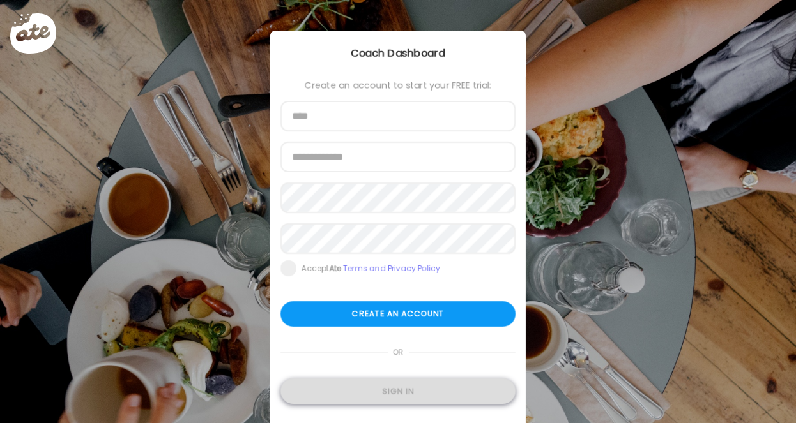
click at [413, 394] on div "Sign in" at bounding box center [397, 392] width 235 height 26
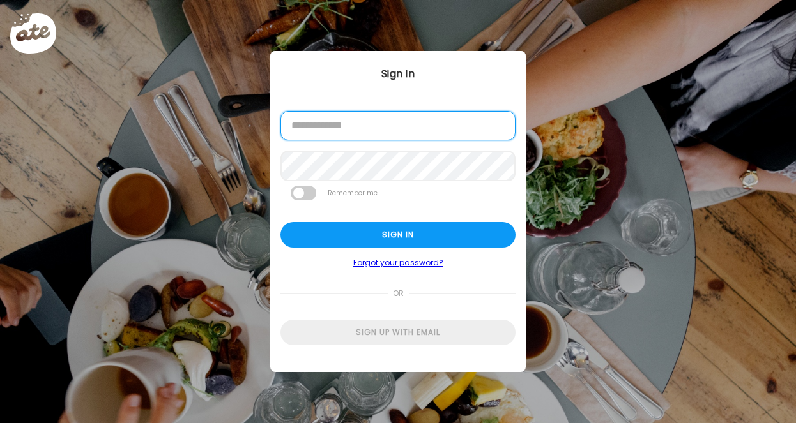
click at [384, 130] on input "email" at bounding box center [397, 125] width 235 height 29
type input "**********"
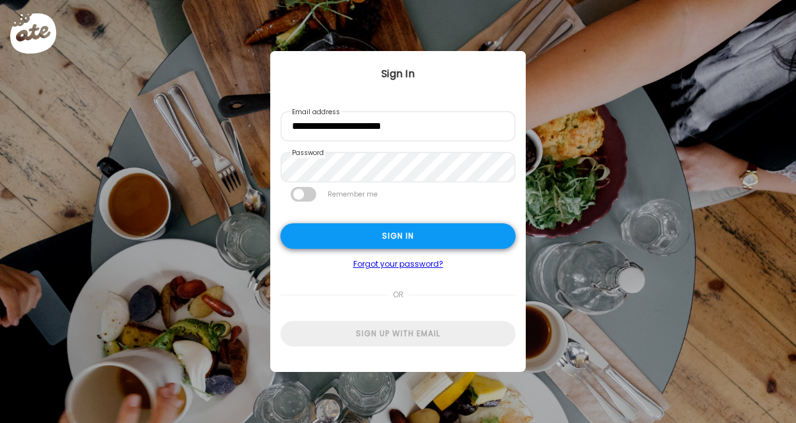
click at [420, 230] on div "Sign in" at bounding box center [397, 237] width 235 height 26
type textarea "**********"
type input "**********"
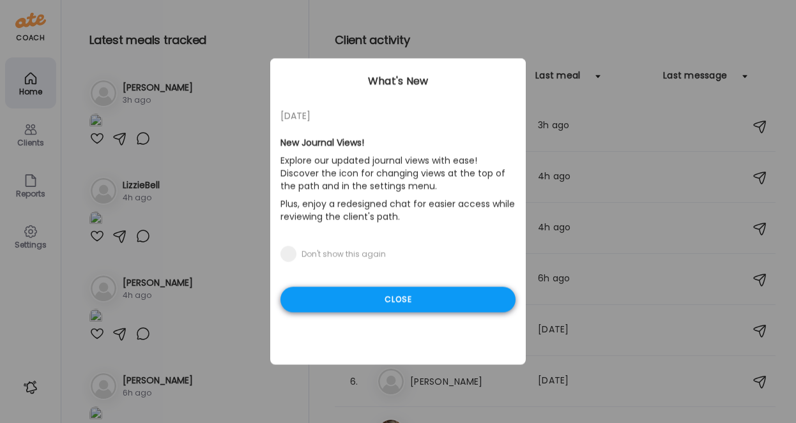
click at [436, 300] on div "Close" at bounding box center [397, 300] width 235 height 26
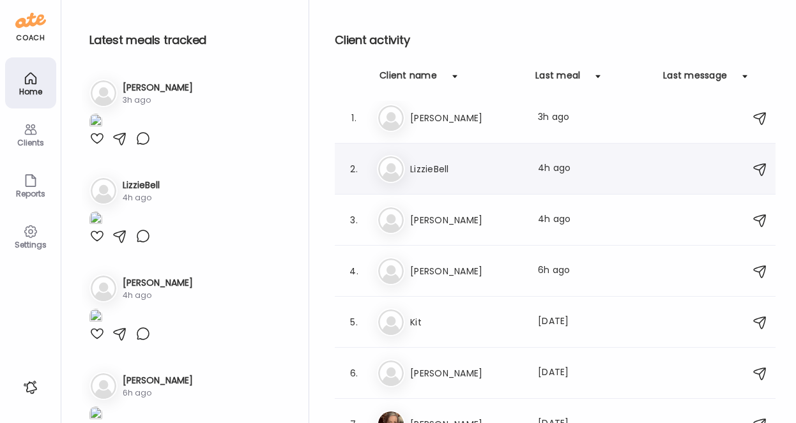
scroll to position [6, 0]
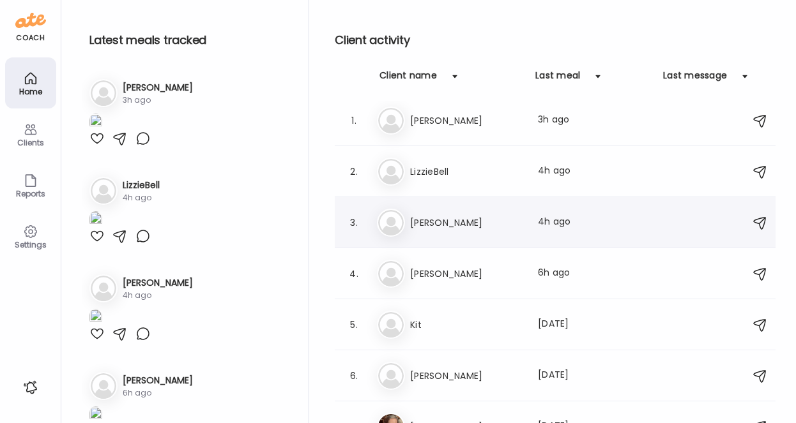
click at [456, 217] on h3 "[PERSON_NAME]" at bounding box center [466, 222] width 112 height 15
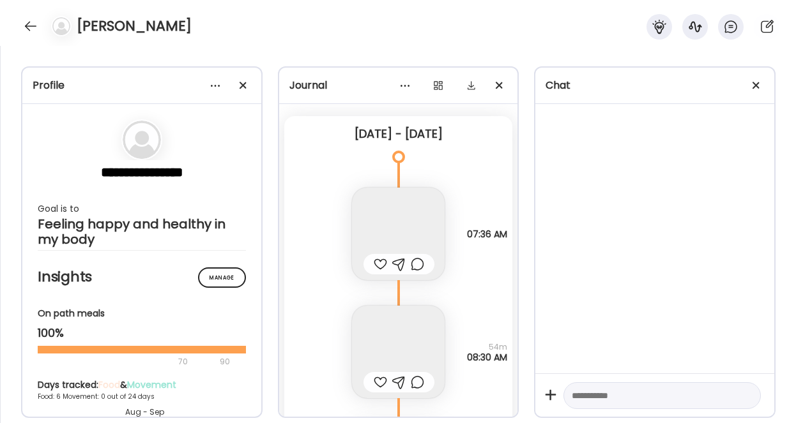
scroll to position [0, 0]
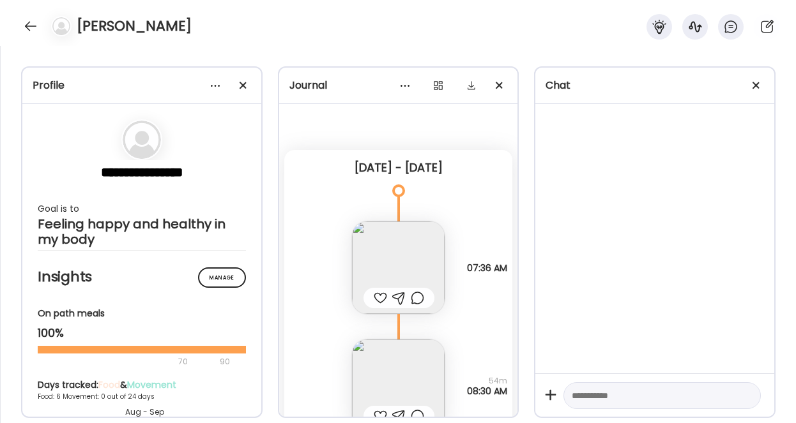
click at [395, 268] on img at bounding box center [398, 268] width 93 height 93
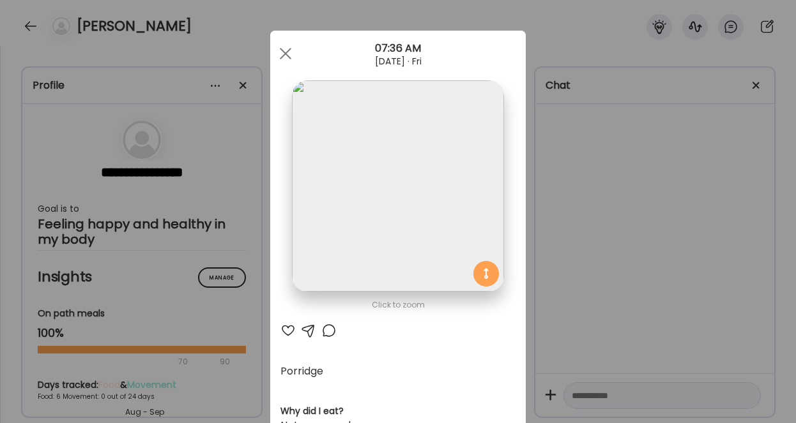
click at [561, 277] on div "Ate Coach Dashboard Wahoo! It’s official Take a moment to set up your Coach Pro…" at bounding box center [398, 211] width 796 height 423
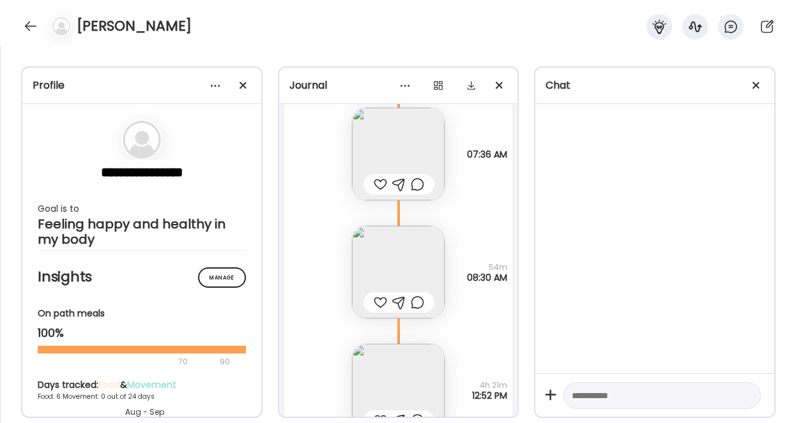
scroll to position [138, 0]
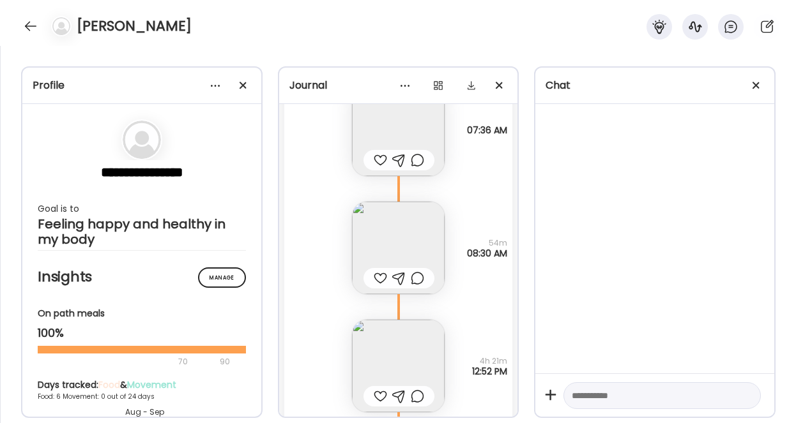
click at [420, 227] on img at bounding box center [398, 248] width 93 height 93
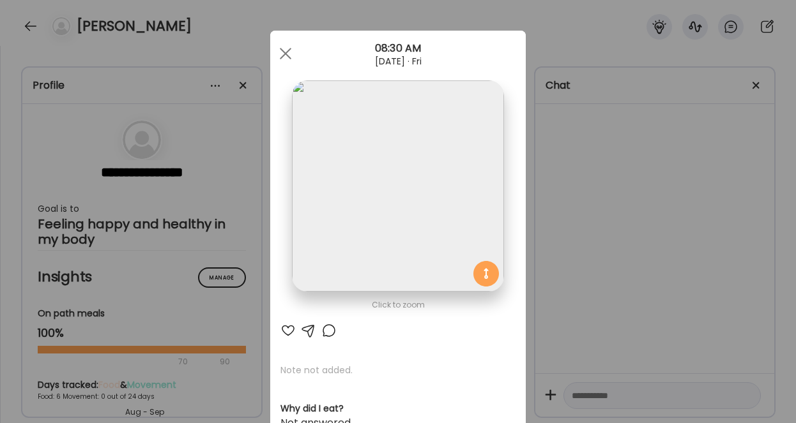
click at [564, 248] on div "Ate Coach Dashboard Wahoo! It’s official Take a moment to set up your Coach Pro…" at bounding box center [398, 211] width 796 height 423
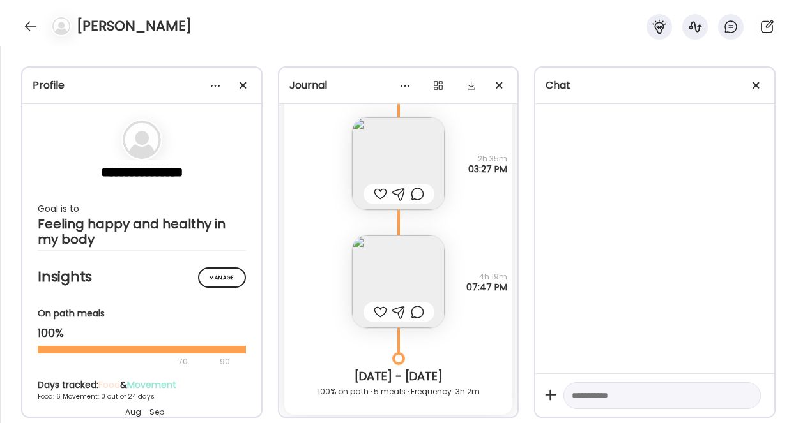
scroll to position [489, 0]
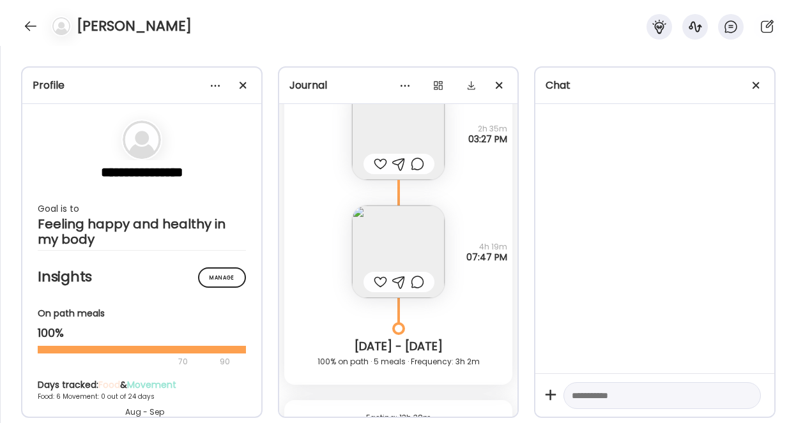
click at [413, 134] on img at bounding box center [398, 133] width 93 height 93
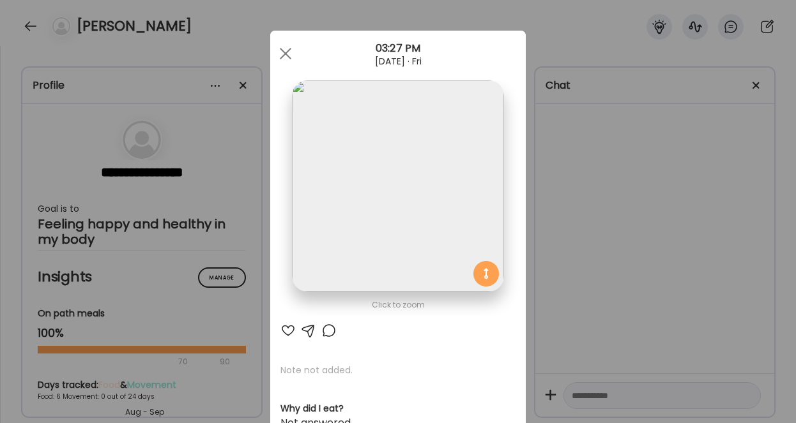
click at [549, 229] on div "Ate Coach Dashboard Wahoo! It’s official Take a moment to set up your Coach Pro…" at bounding box center [398, 211] width 796 height 423
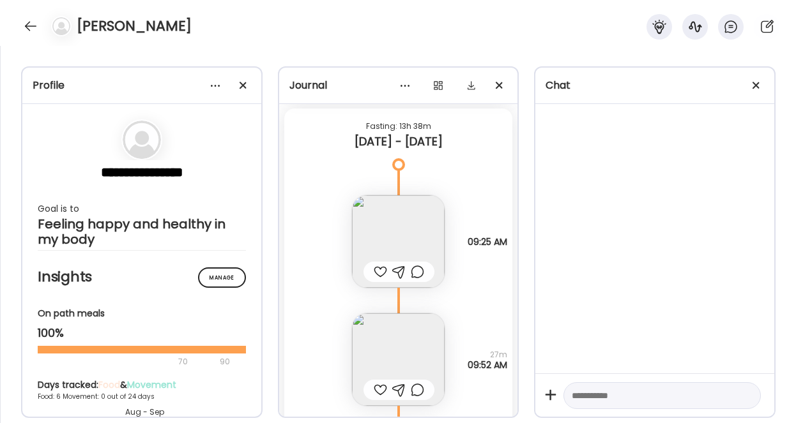
scroll to position [782, 0]
click at [418, 227] on img at bounding box center [398, 240] width 93 height 93
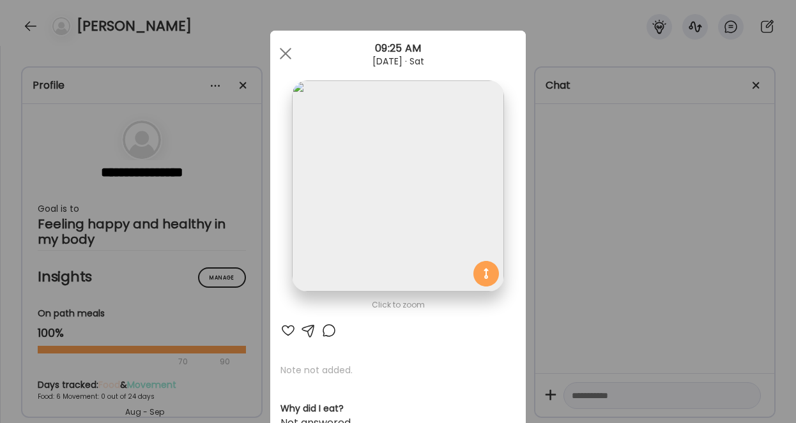
click at [572, 279] on div "Ate Coach Dashboard Wahoo! It’s official Take a moment to set up your Coach Pro…" at bounding box center [398, 211] width 796 height 423
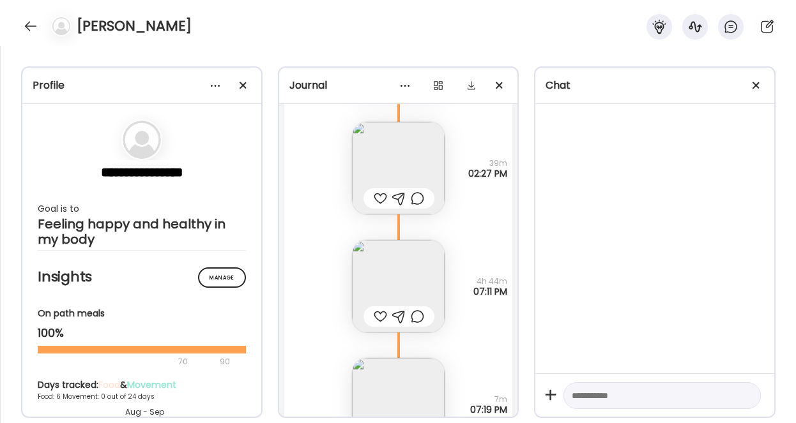
scroll to position [1250, 0]
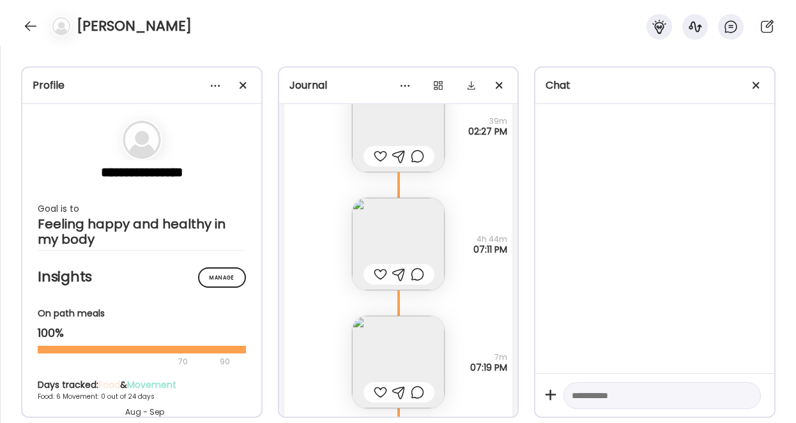
click at [411, 232] on img at bounding box center [398, 244] width 93 height 93
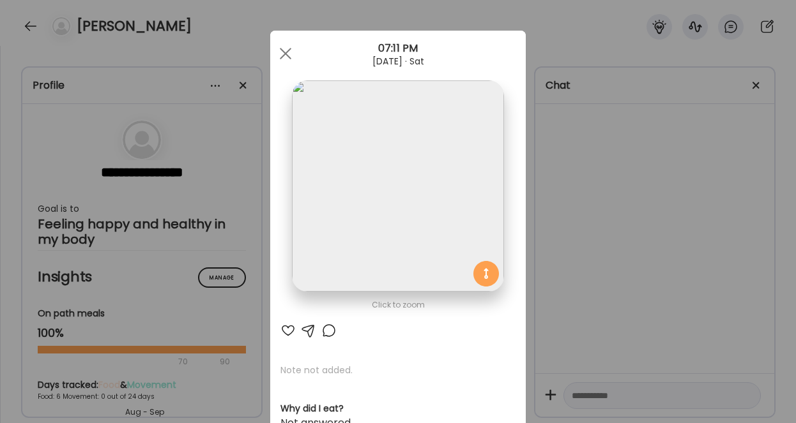
click at [551, 252] on div "Ate Coach Dashboard Wahoo! It’s official Take a moment to set up your Coach Pro…" at bounding box center [398, 211] width 796 height 423
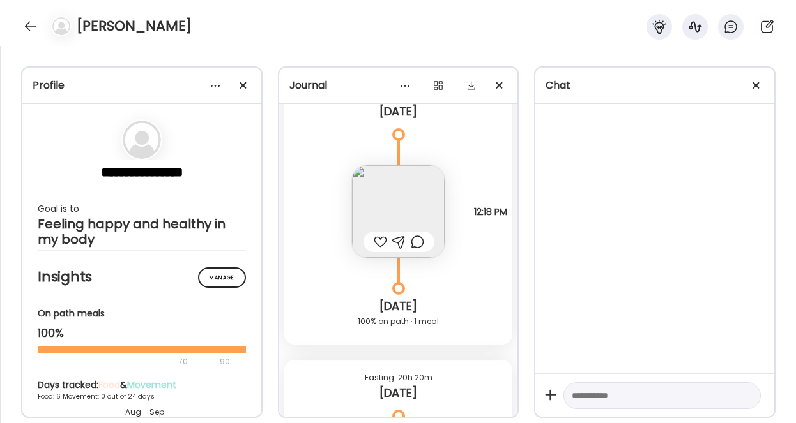
scroll to position [2563, 0]
click at [416, 198] on img at bounding box center [398, 210] width 93 height 93
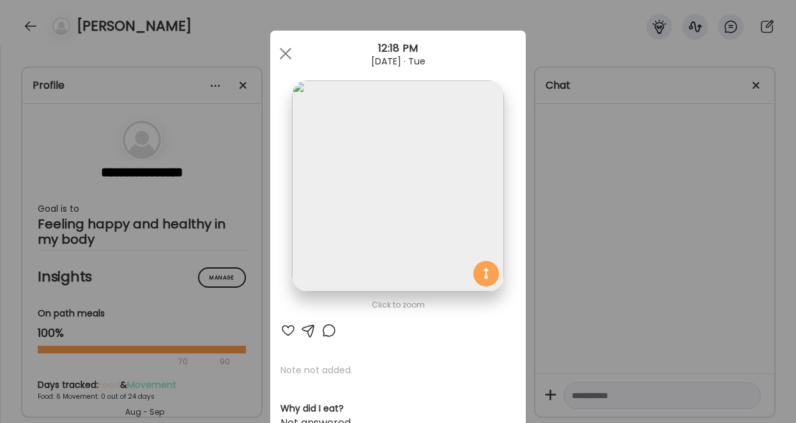
click at [543, 239] on div "Ate Coach Dashboard Wahoo! It’s official Take a moment to set up your Coach Pro…" at bounding box center [398, 211] width 796 height 423
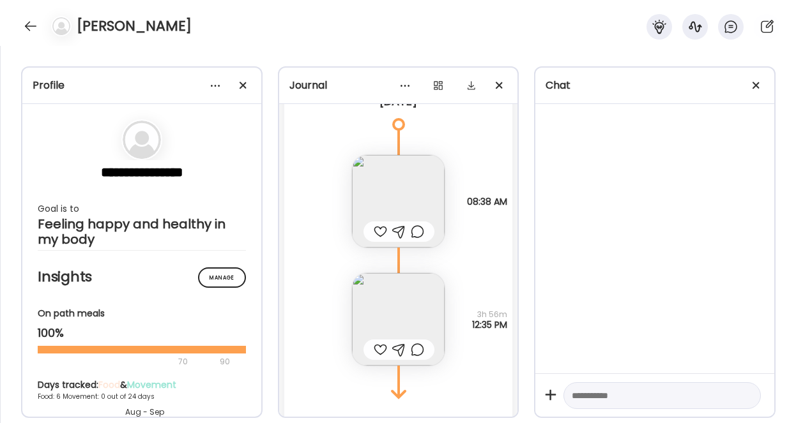
scroll to position [2890, 0]
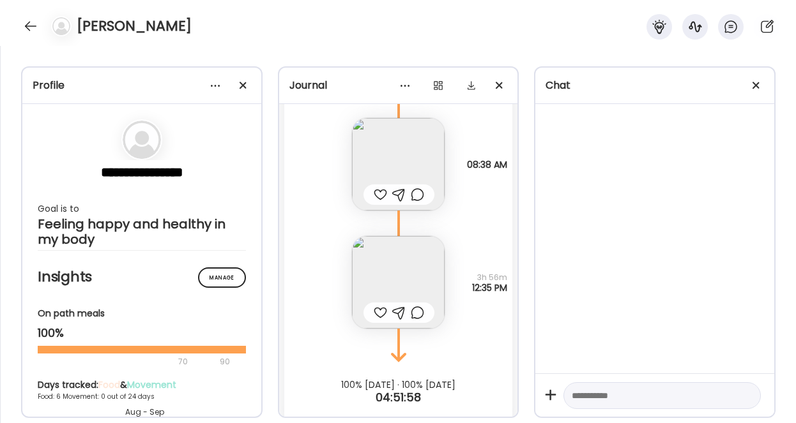
click at [416, 273] on img at bounding box center [398, 282] width 93 height 93
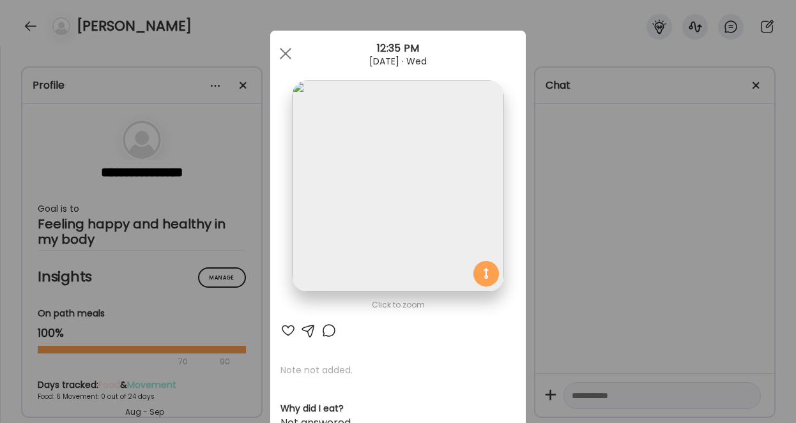
click at [532, 222] on div "Ate Coach Dashboard Wahoo! It’s official Take a moment to set up your Coach Pro…" at bounding box center [398, 211] width 796 height 423
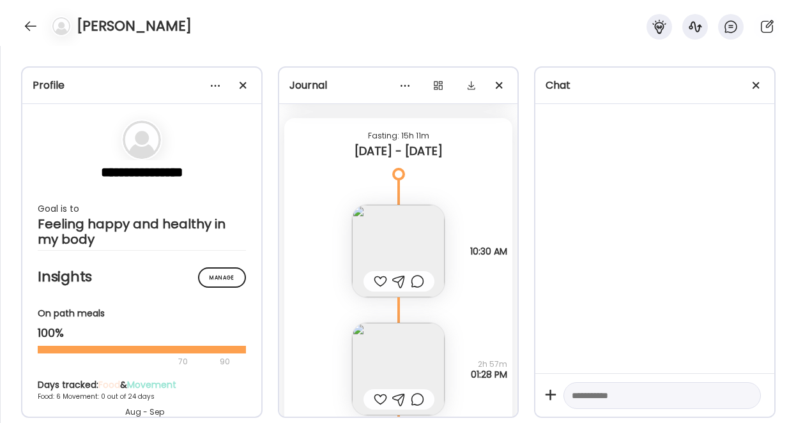
scroll to position [1638, 0]
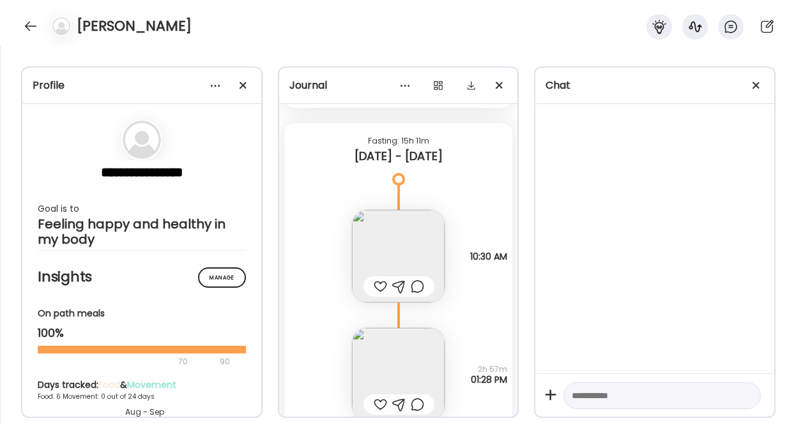
click at [407, 255] on img at bounding box center [398, 256] width 93 height 93
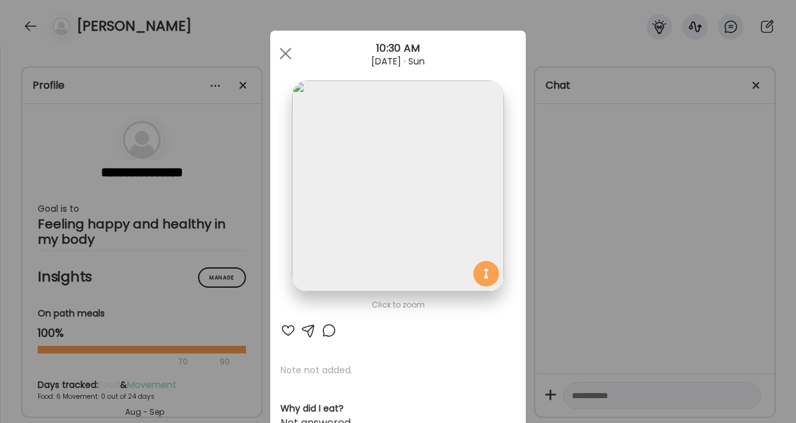
click at [516, 224] on section at bounding box center [397, 200] width 255 height 240
click at [529, 227] on div "Ate Coach Dashboard Wahoo! It’s official Take a moment to set up your Coach Pro…" at bounding box center [398, 211] width 796 height 423
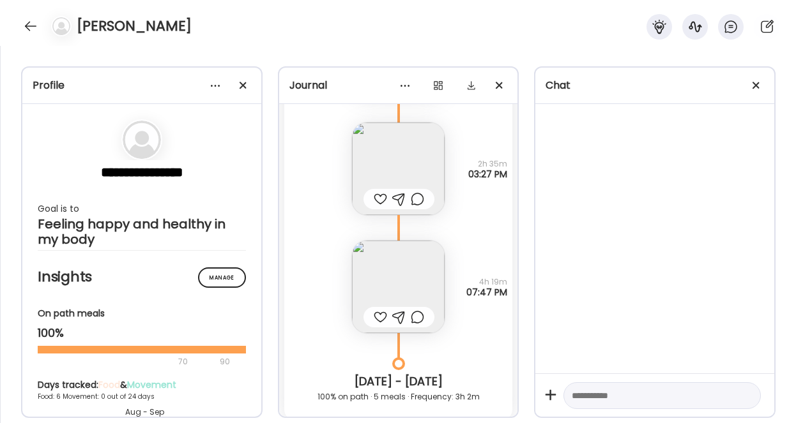
scroll to position [461, 0]
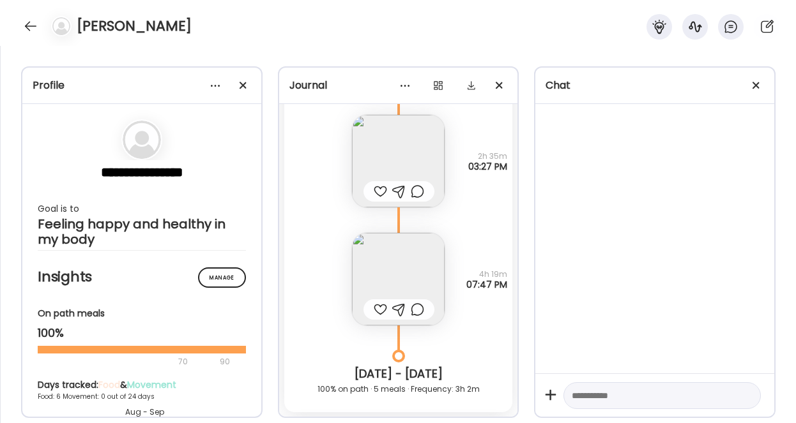
click at [409, 267] on img at bounding box center [398, 279] width 93 height 93
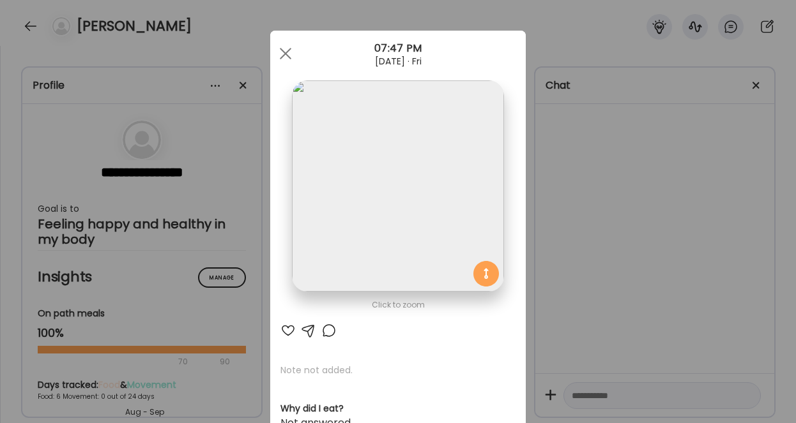
click at [532, 251] on div "Ate Coach Dashboard Wahoo! It’s official Take a moment to set up your Coach Pro…" at bounding box center [398, 211] width 796 height 423
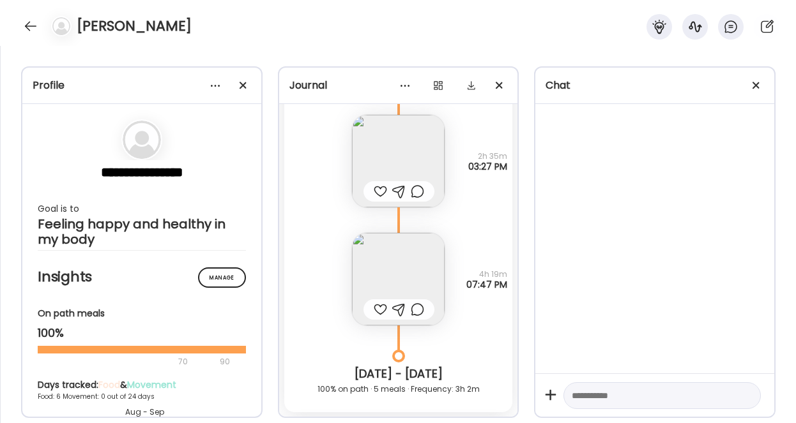
click at [406, 261] on img at bounding box center [398, 279] width 93 height 93
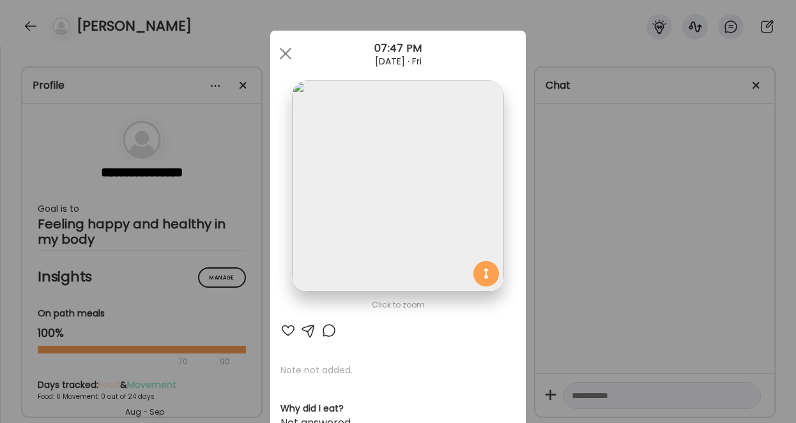
click at [533, 225] on div "Ate Coach Dashboard Wahoo! It’s official Take a moment to set up your Coach Pro…" at bounding box center [398, 211] width 796 height 423
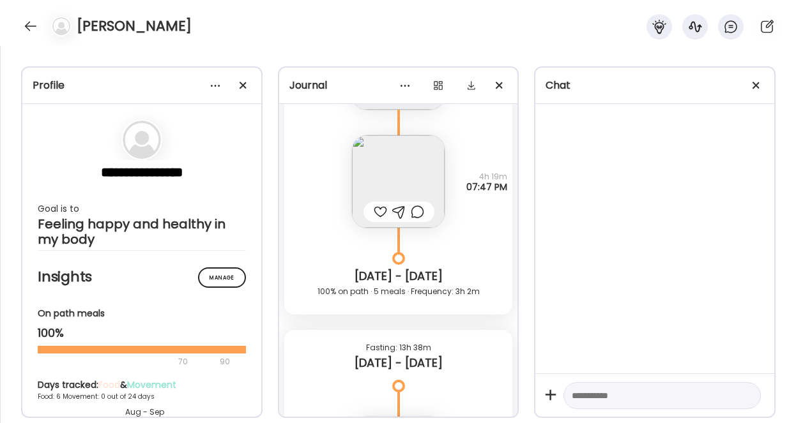
scroll to position [561, 0]
click at [32, 18] on div at bounding box center [30, 26] width 20 height 20
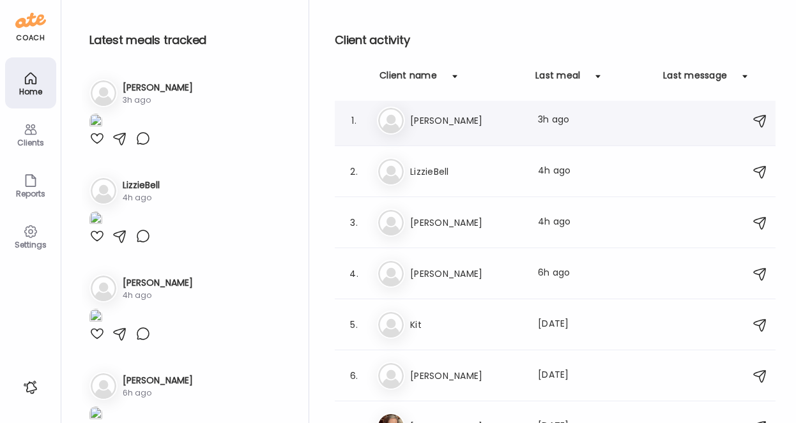
click at [476, 120] on h3 "[PERSON_NAME]" at bounding box center [466, 120] width 112 height 15
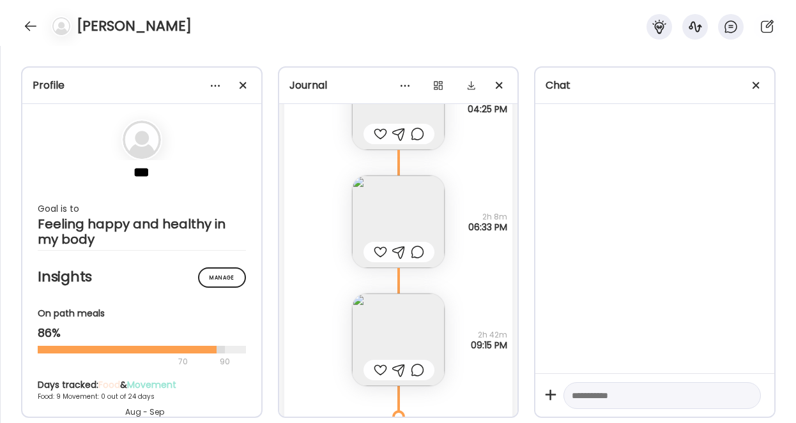
scroll to position [293, 0]
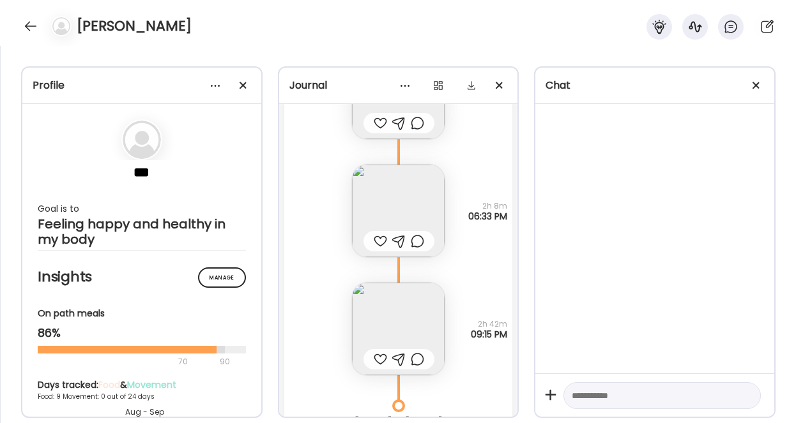
click at [408, 192] on img at bounding box center [398, 211] width 93 height 93
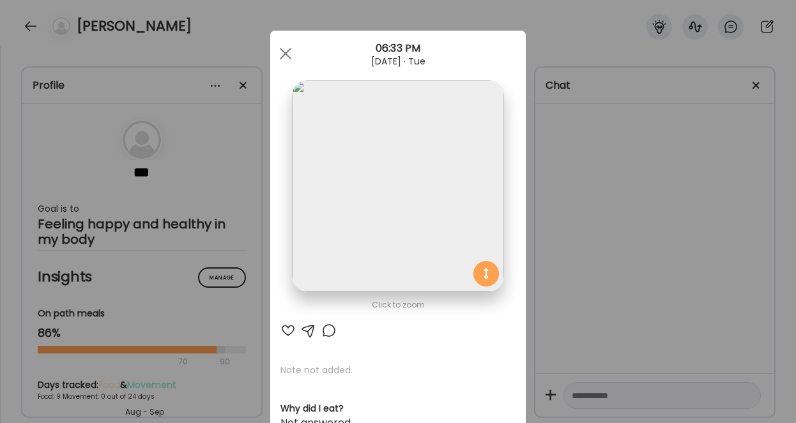
click at [565, 220] on div "Ate Coach Dashboard Wahoo! It’s official Take a moment to set up your Coach Pro…" at bounding box center [398, 211] width 796 height 423
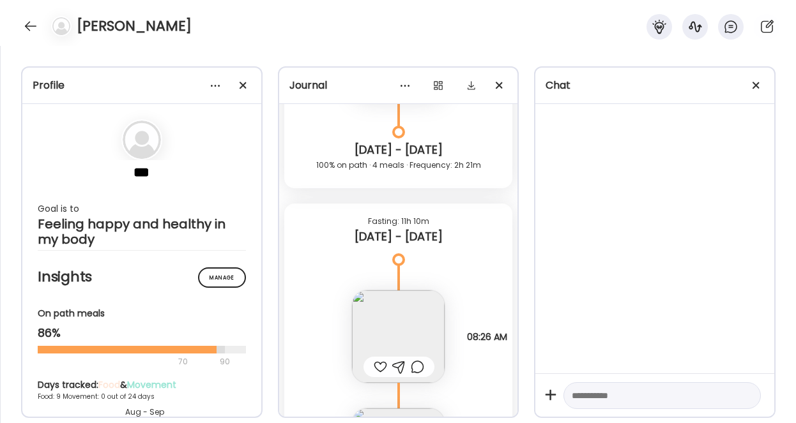
scroll to position [568, 0]
click at [436, 308] on img at bounding box center [398, 336] width 93 height 93
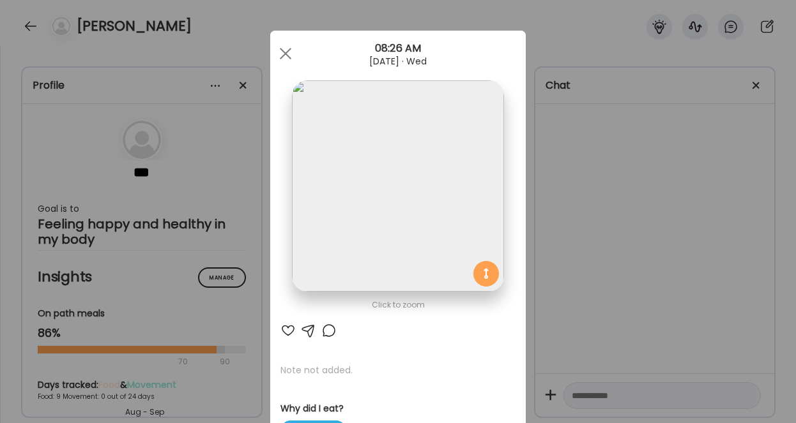
click at [590, 321] on div "Ate Coach Dashboard Wahoo! It’s official Take a moment to set up your Coach Pro…" at bounding box center [398, 211] width 796 height 423
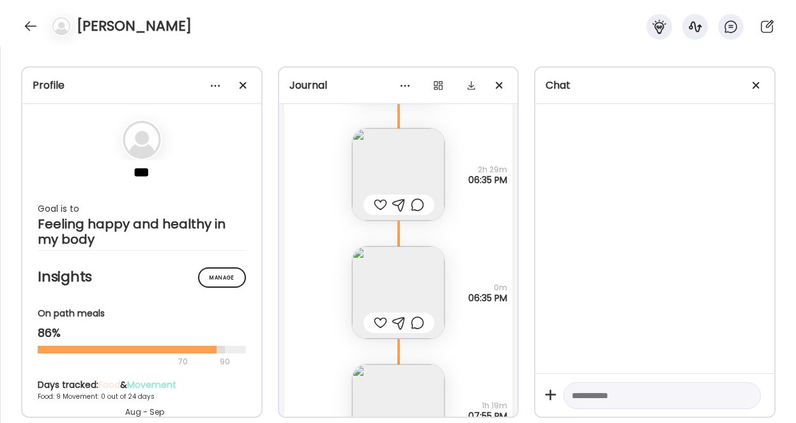
scroll to position [2721, 0]
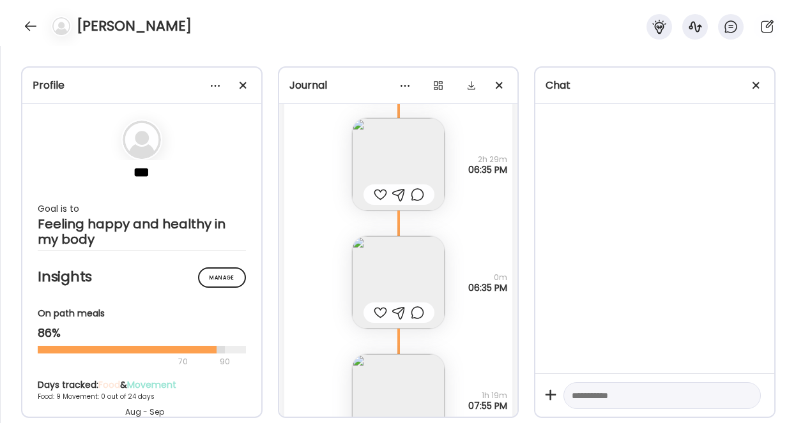
click at [395, 144] on img at bounding box center [398, 164] width 93 height 93
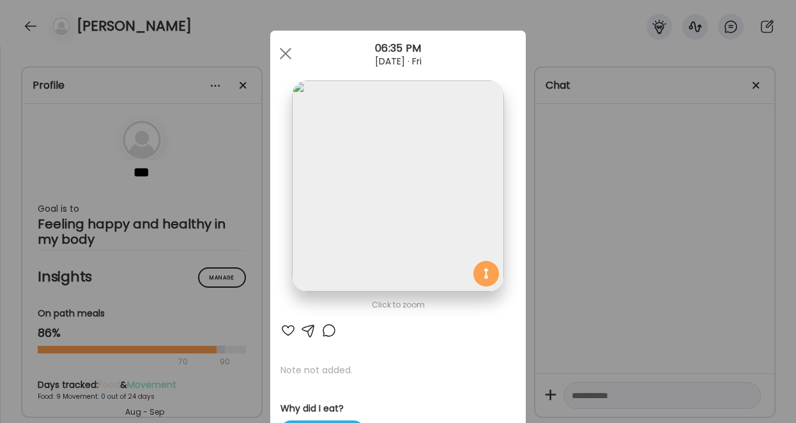
click at [568, 226] on div "Ate Coach Dashboard Wahoo! It’s official Take a moment to set up your Coach Pro…" at bounding box center [398, 211] width 796 height 423
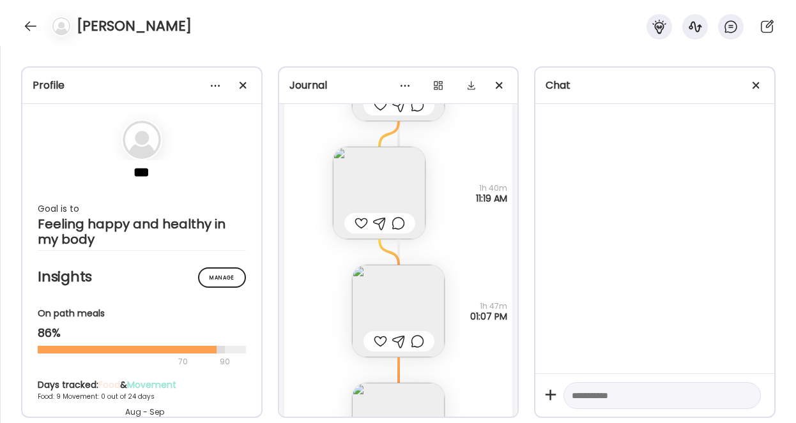
scroll to position [5581, 0]
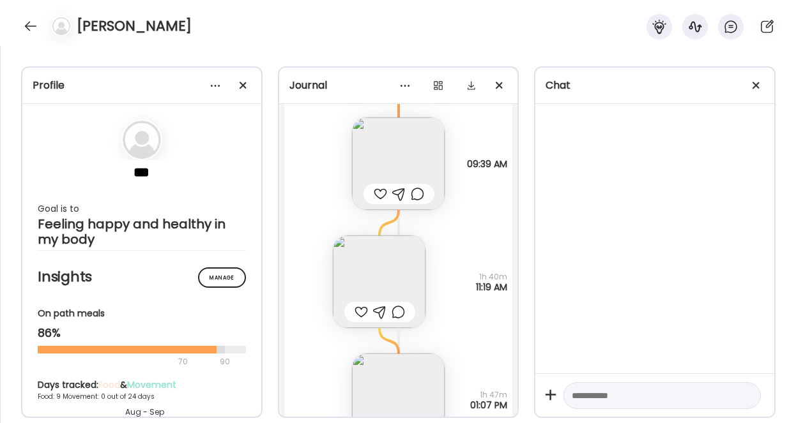
click at [418, 175] on img at bounding box center [398, 164] width 93 height 93
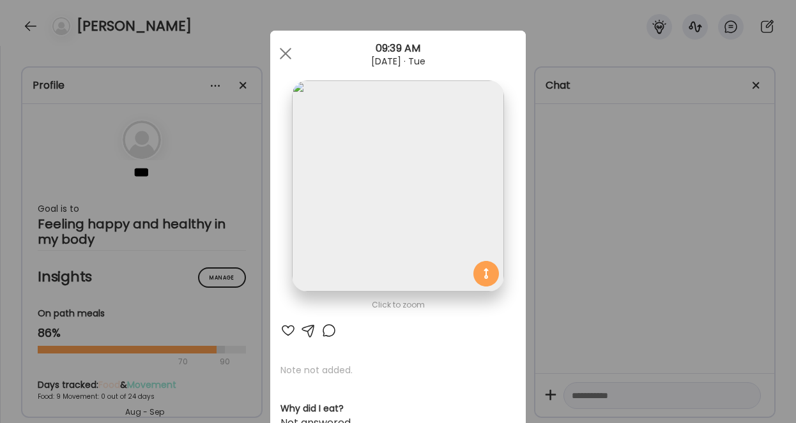
click at [575, 276] on div "Ate Coach Dashboard Wahoo! It’s official Take a moment to set up your Coach Pro…" at bounding box center [398, 211] width 796 height 423
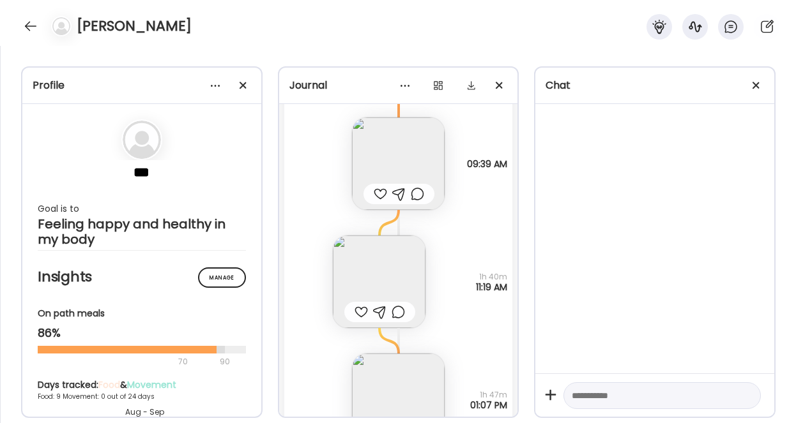
click at [392, 252] on img at bounding box center [379, 282] width 93 height 93
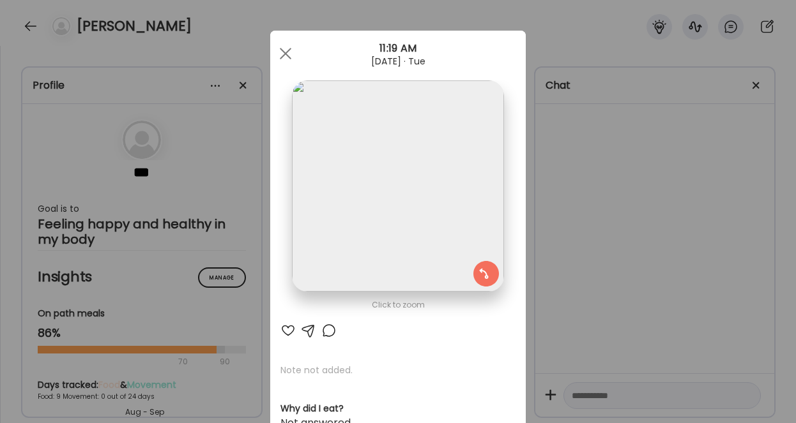
click at [552, 269] on div "Ate Coach Dashboard Wahoo! It’s official Take a moment to set up your Coach Pro…" at bounding box center [398, 211] width 796 height 423
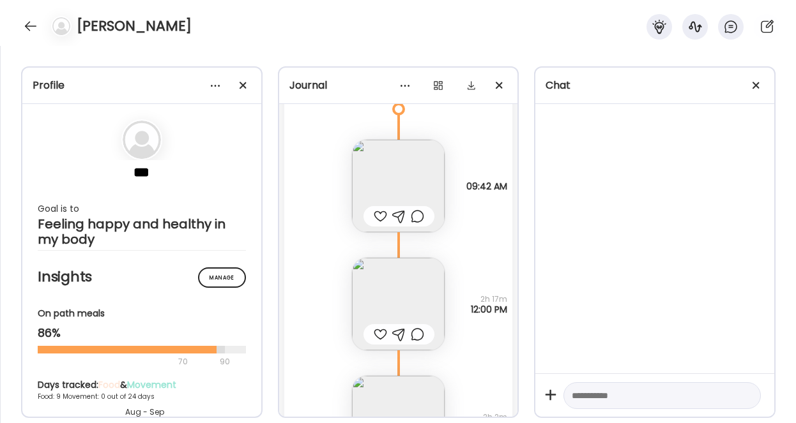
scroll to position [3640, 0]
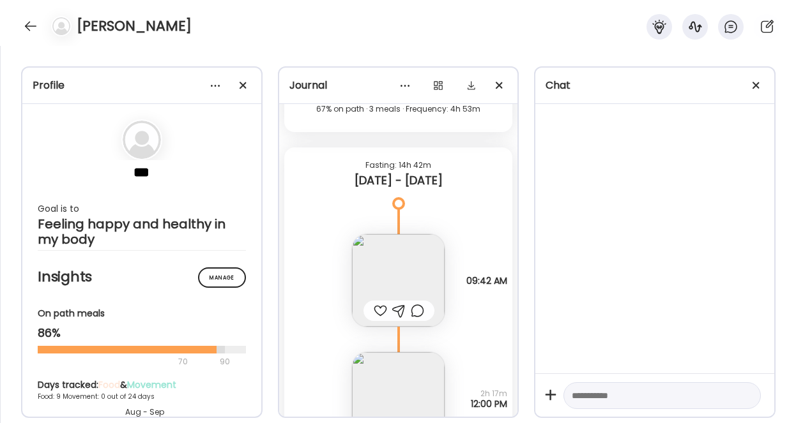
click at [411, 259] on img at bounding box center [398, 280] width 93 height 93
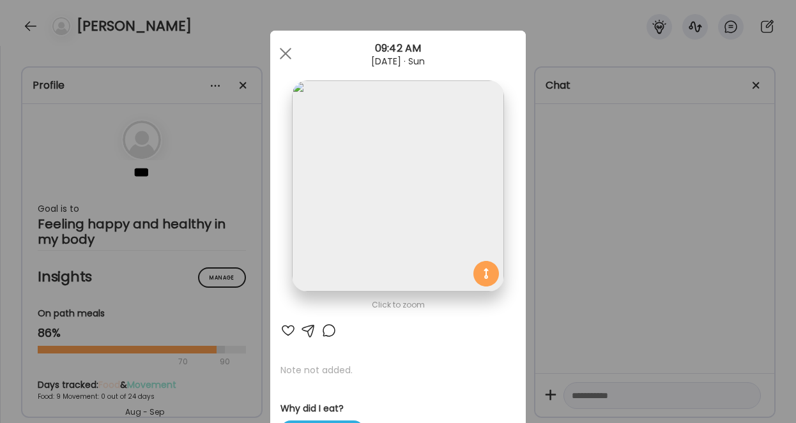
click at [542, 284] on div "Ate Coach Dashboard Wahoo! It’s official Take a moment to set up your Coach Pro…" at bounding box center [398, 211] width 796 height 423
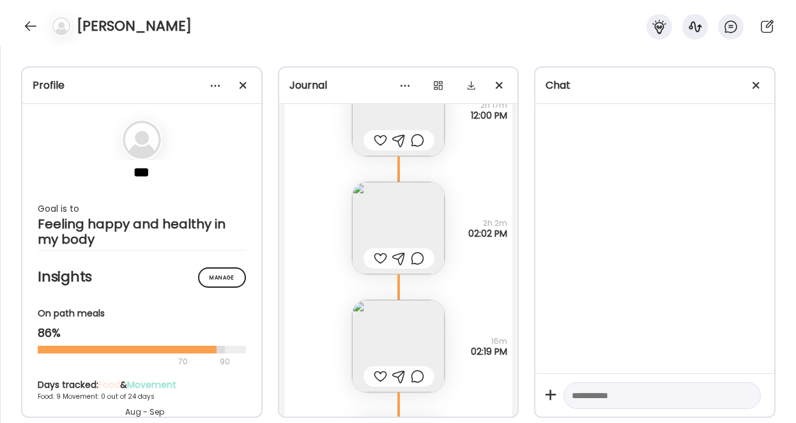
scroll to position [3624, 0]
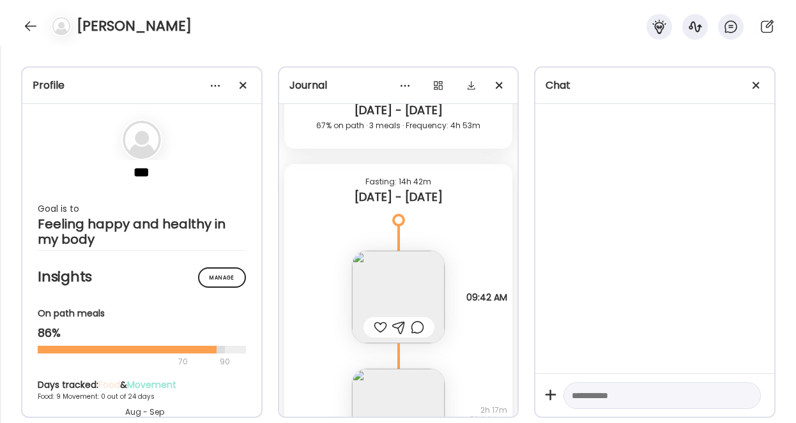
click at [432, 282] on img at bounding box center [398, 297] width 93 height 93
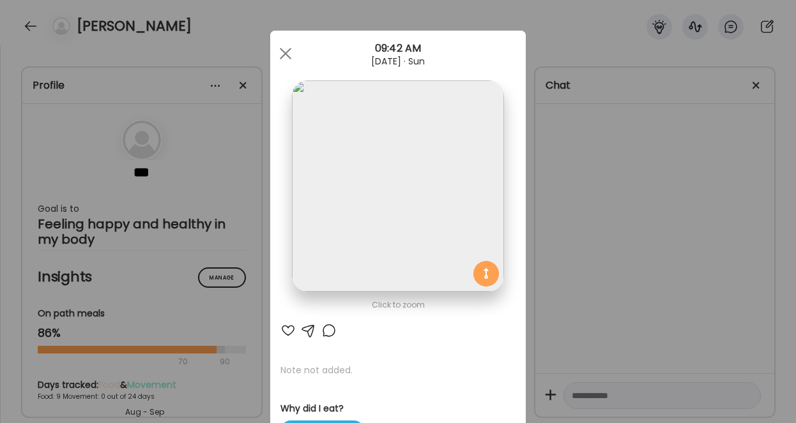
click at [555, 222] on div "Ate Coach Dashboard Wahoo! It’s official Take a moment to set up your Coach Pro…" at bounding box center [398, 211] width 796 height 423
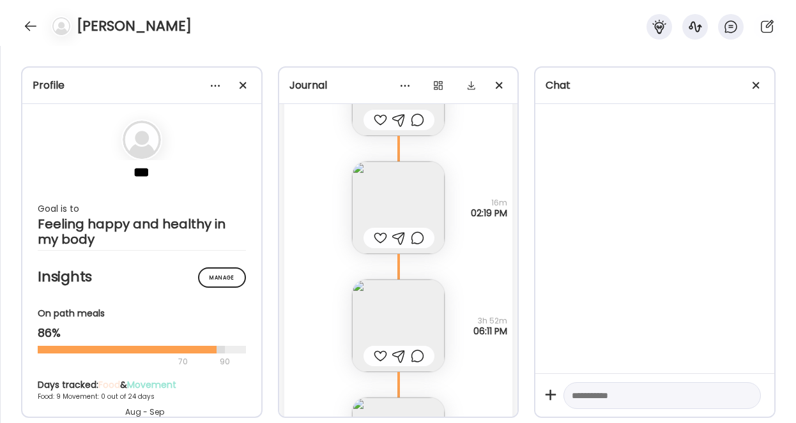
scroll to position [4106, 0]
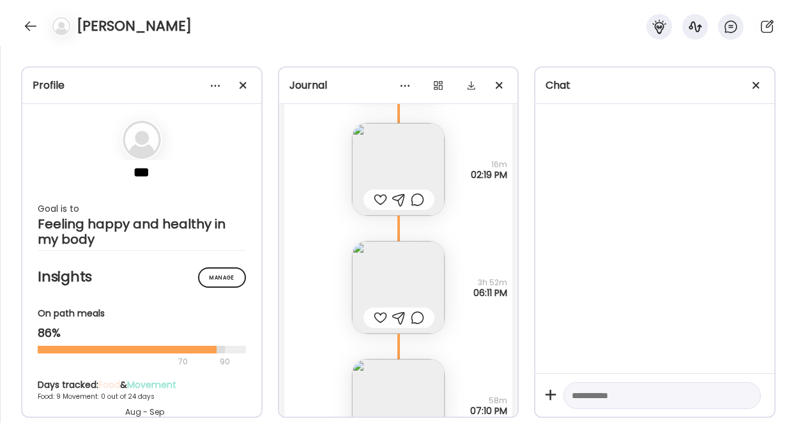
click at [397, 275] on img at bounding box center [398, 287] width 93 height 93
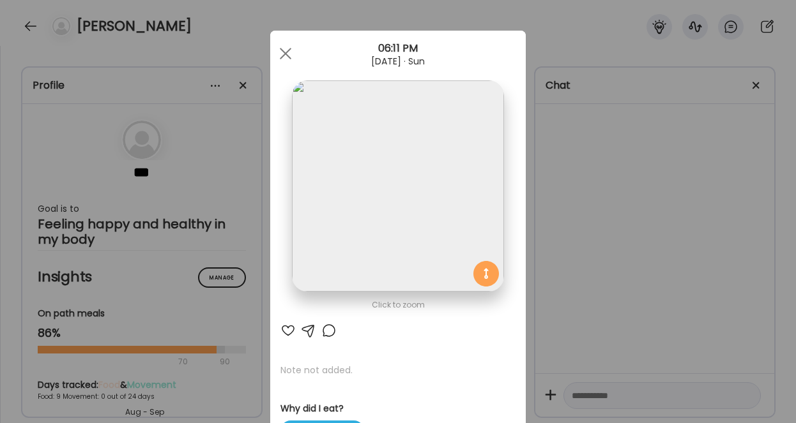
click at [544, 292] on div "Ate Coach Dashboard Wahoo! It’s official Take a moment to set up your Coach Pro…" at bounding box center [398, 211] width 796 height 423
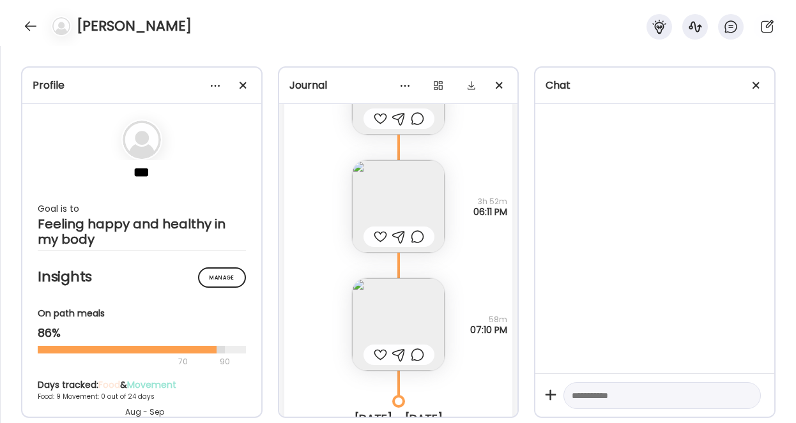
scroll to position [4265, 0]
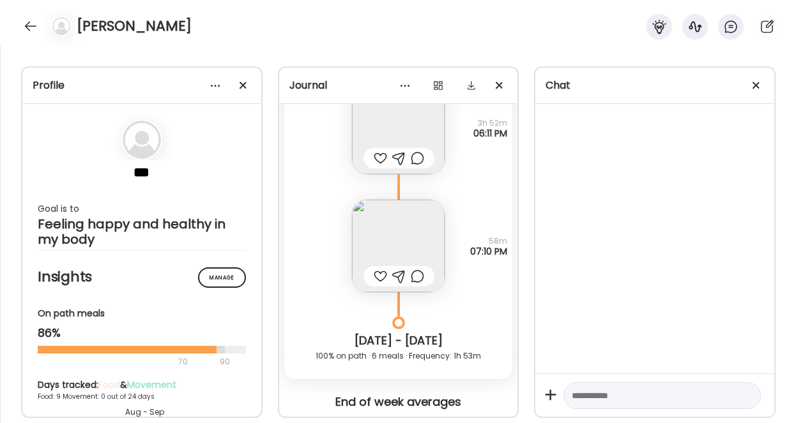
click at [425, 236] on img at bounding box center [398, 246] width 93 height 93
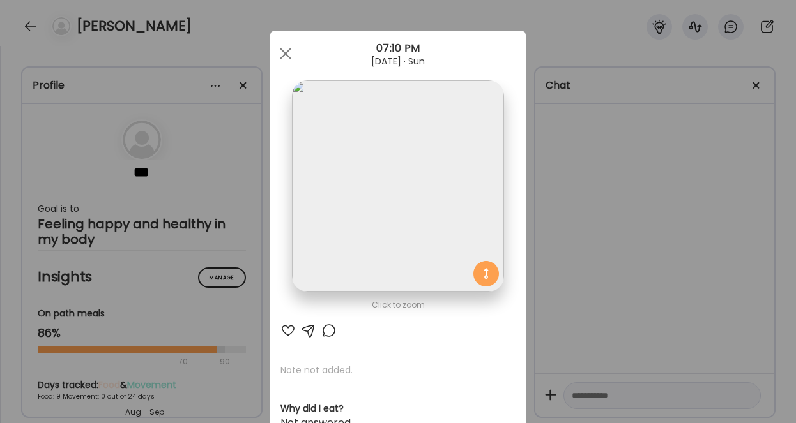
click at [543, 307] on div "Ate Coach Dashboard Wahoo! It’s official Take a moment to set up your Coach Pro…" at bounding box center [398, 211] width 796 height 423
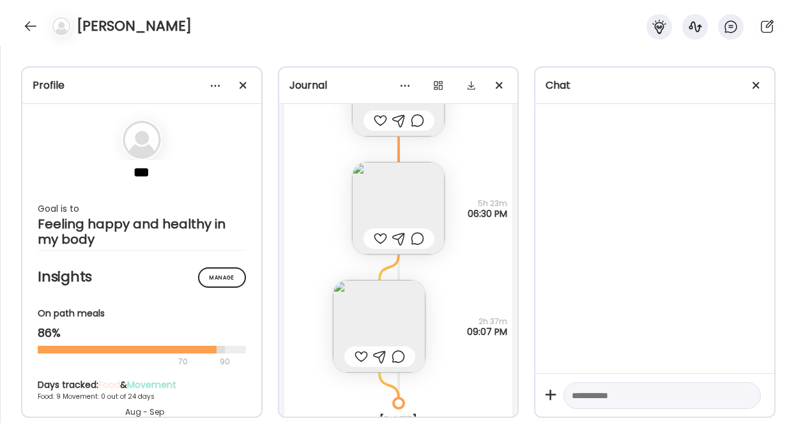
scroll to position [5900, 0]
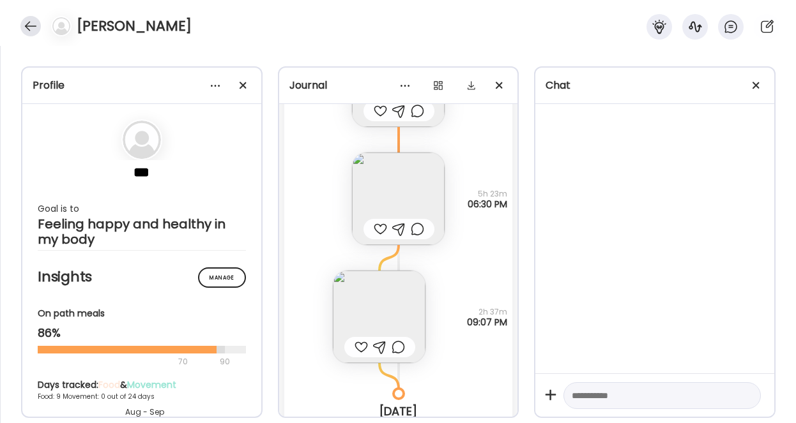
click at [33, 19] on div at bounding box center [30, 26] width 20 height 20
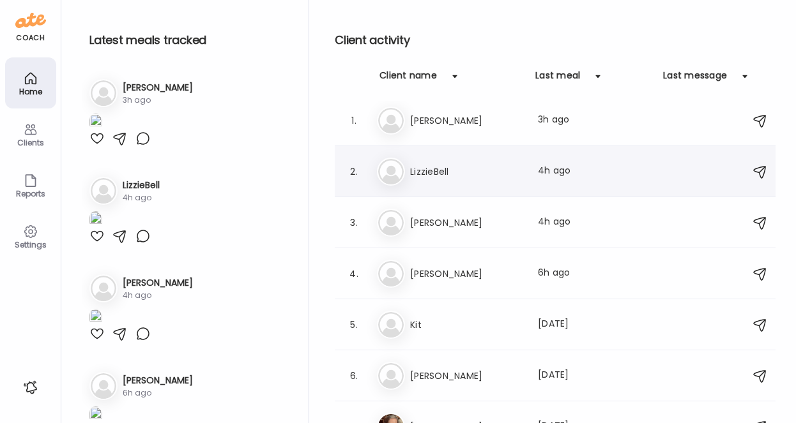
click at [469, 172] on h3 "LizzieBell" at bounding box center [466, 171] width 112 height 15
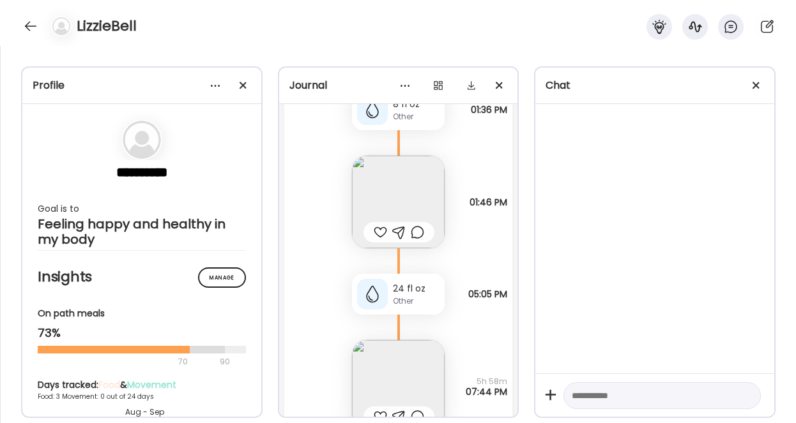
scroll to position [153, 0]
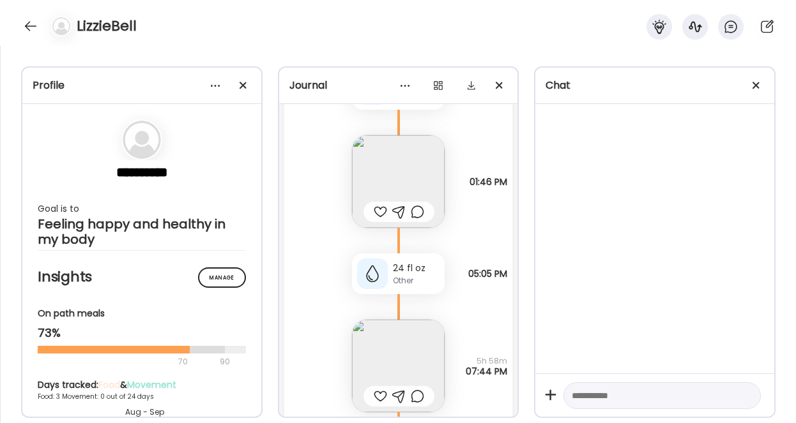
click at [419, 176] on img at bounding box center [398, 181] width 93 height 93
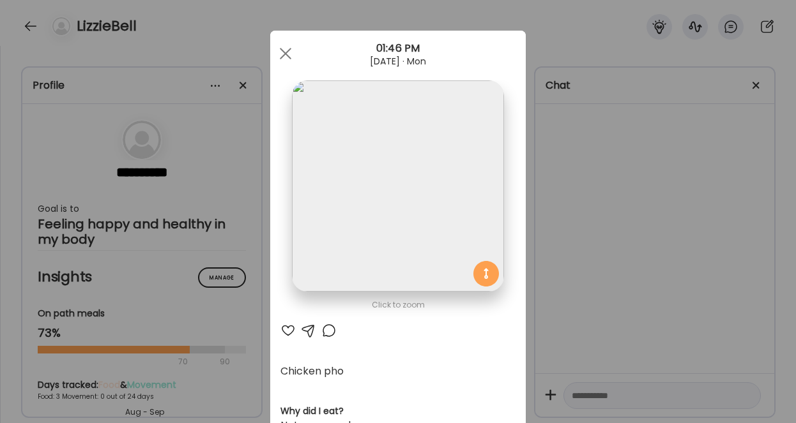
click at [541, 242] on div "Ate Coach Dashboard Wahoo! It’s official Take a moment to set up your Coach Pro…" at bounding box center [398, 211] width 796 height 423
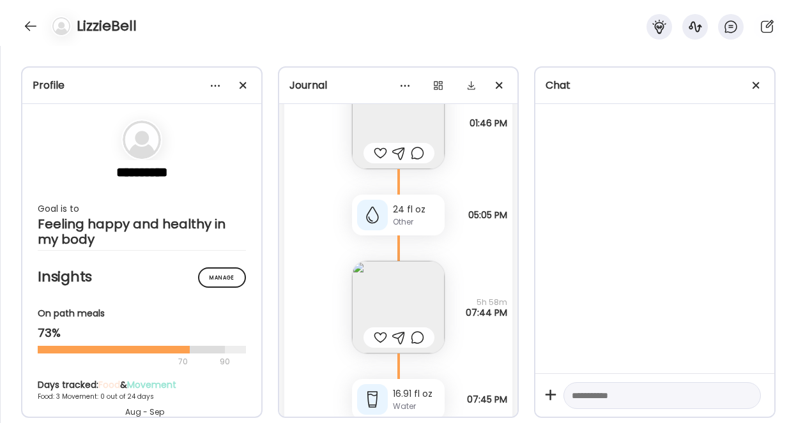
scroll to position [314, 0]
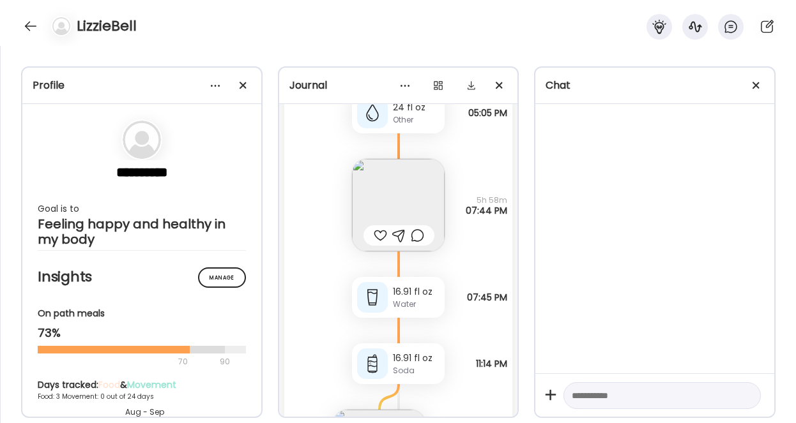
click at [420, 206] on img at bounding box center [398, 205] width 93 height 93
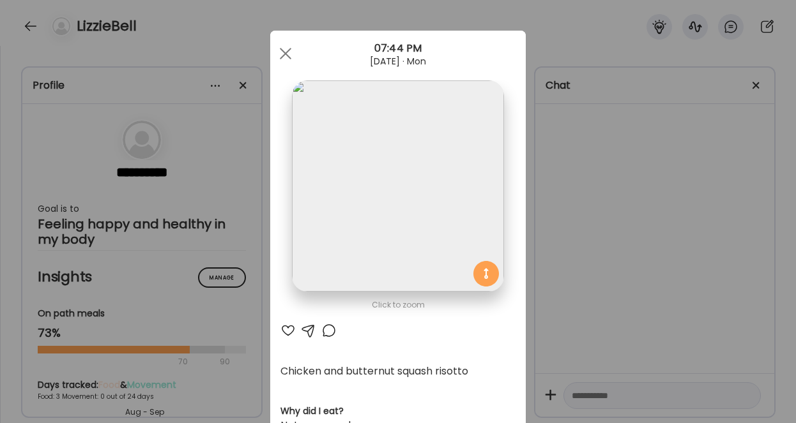
click at [569, 288] on div "Ate Coach Dashboard Wahoo! It’s official Take a moment to set up your Coach Pro…" at bounding box center [398, 211] width 796 height 423
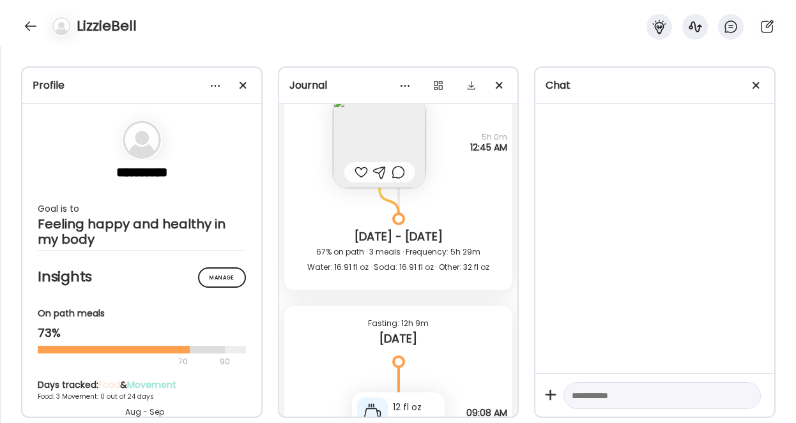
scroll to position [566, 0]
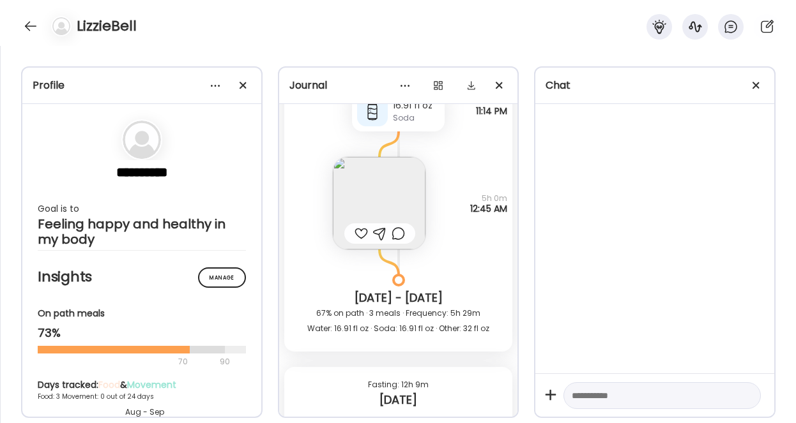
click at [411, 197] on img at bounding box center [379, 203] width 93 height 93
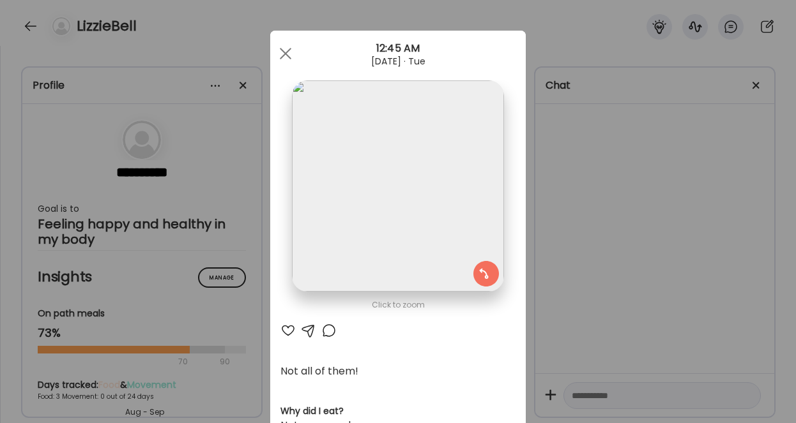
click at [573, 308] on div "Ate Coach Dashboard Wahoo! It’s official Take a moment to set up your Coach Pro…" at bounding box center [398, 211] width 796 height 423
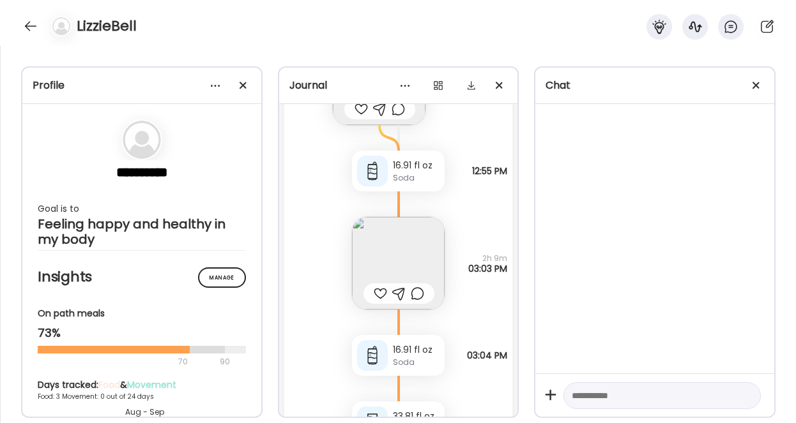
scroll to position [1059, 0]
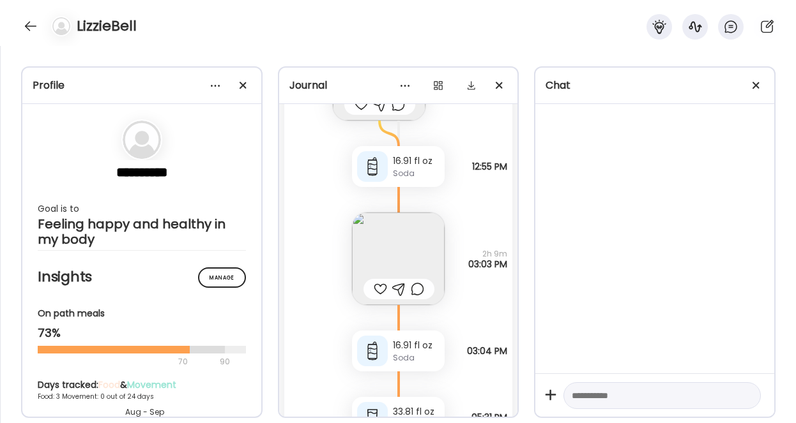
click at [422, 254] on img at bounding box center [398, 259] width 93 height 93
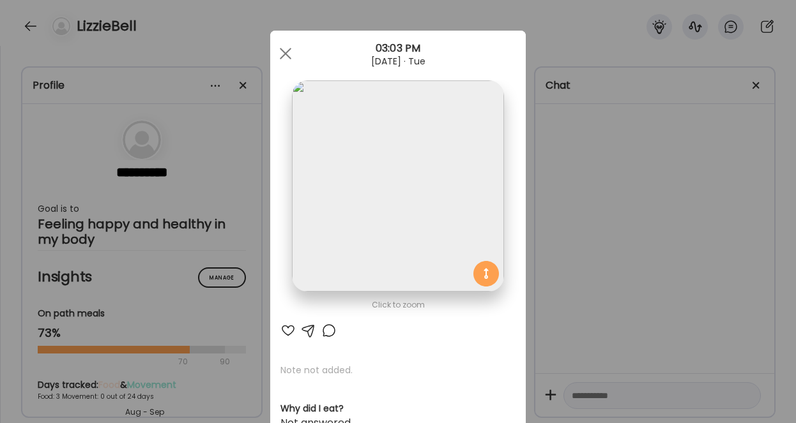
click at [593, 305] on div "Ate Coach Dashboard Wahoo! It’s official Take a moment to set up your Coach Pro…" at bounding box center [398, 211] width 796 height 423
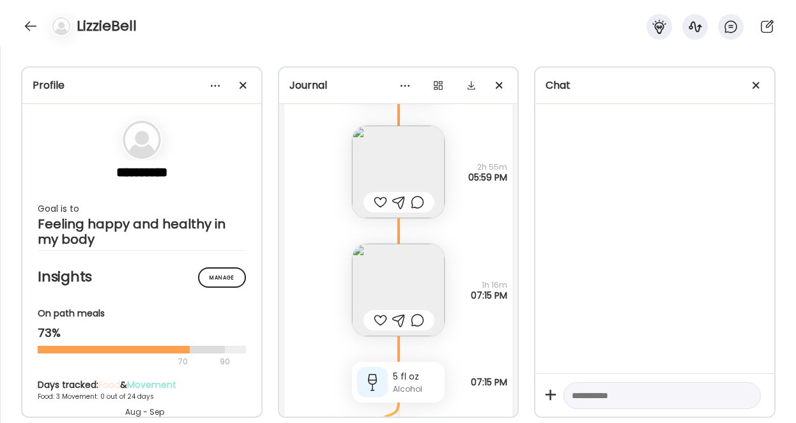
scroll to position [1399, 0]
click at [418, 167] on img at bounding box center [398, 170] width 93 height 93
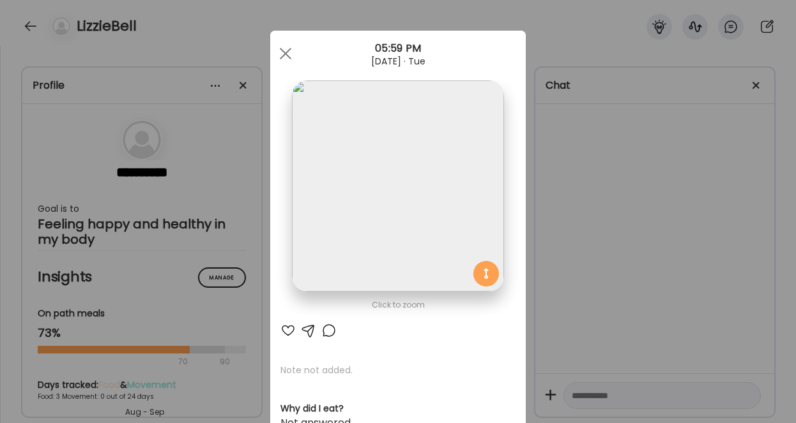
click at [554, 301] on div "Ate Coach Dashboard Wahoo! It’s official Take a moment to set up your Coach Pro…" at bounding box center [398, 211] width 796 height 423
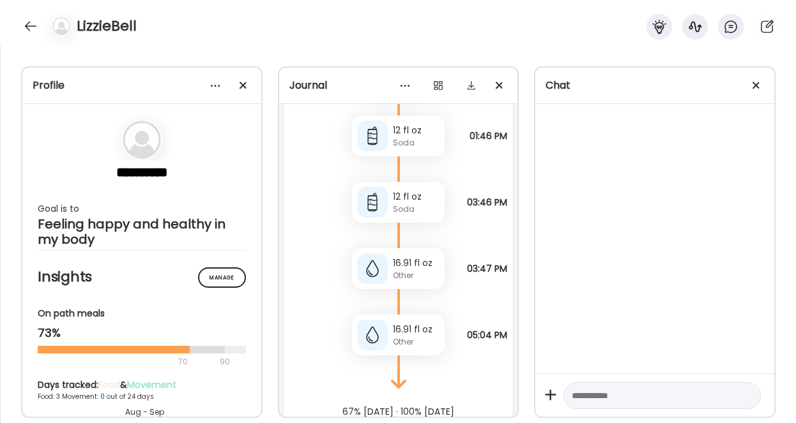
scroll to position [2555, 0]
